Goal: Browse casually

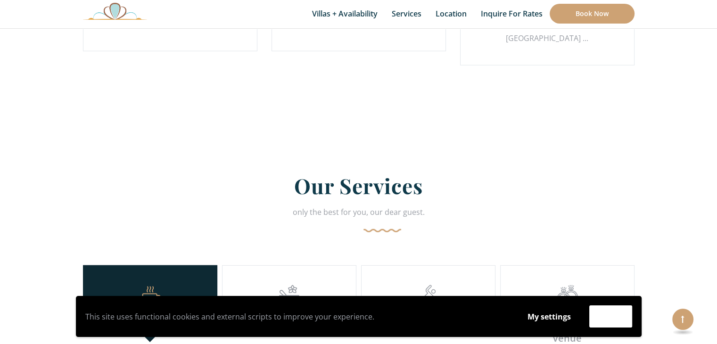
scroll to position [2546, 0]
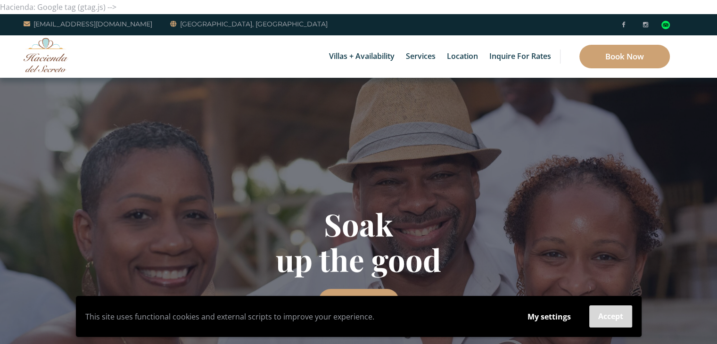
click at [607, 315] on button "Accept" at bounding box center [610, 317] width 43 height 22
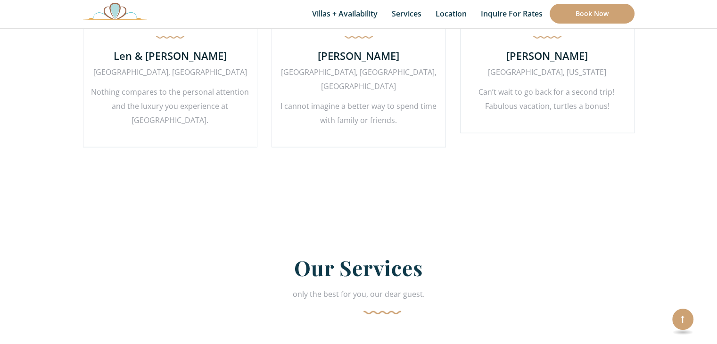
scroll to position [2593, 0]
